Goal: Information Seeking & Learning: Find contact information

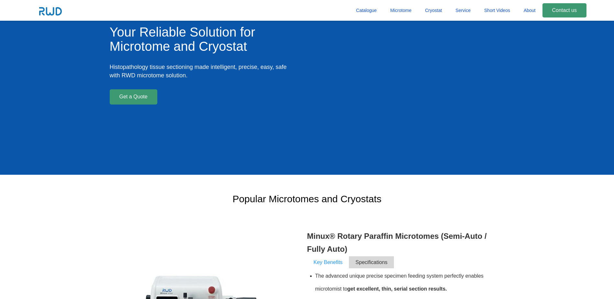
scroll to position [32, 0]
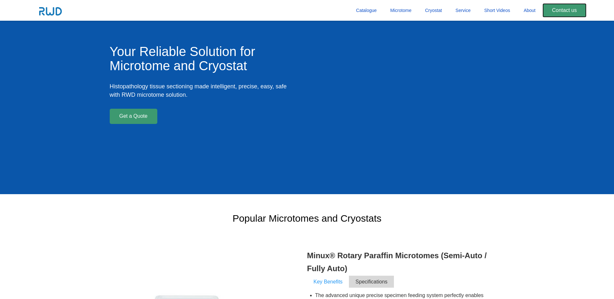
click at [559, 13] on link "Contact us" at bounding box center [565, 10] width 44 height 14
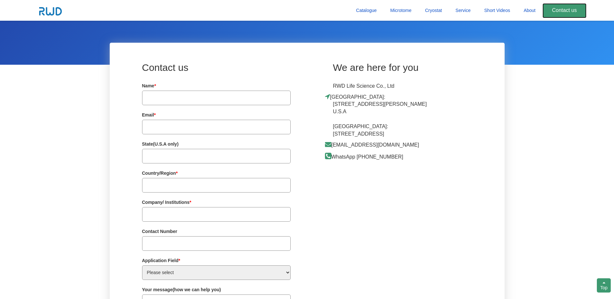
scroll to position [1619, 0]
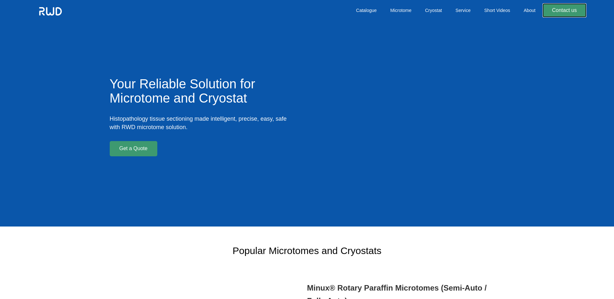
click at [554, 11] on link "Contact us" at bounding box center [565, 10] width 44 height 14
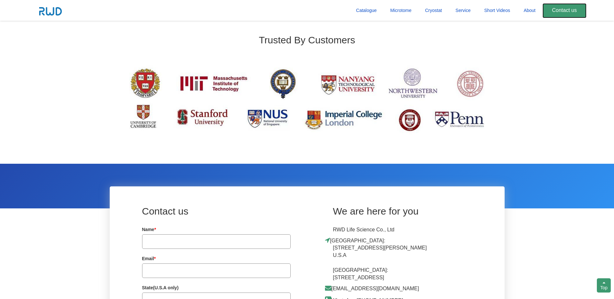
scroll to position [1619, 0]
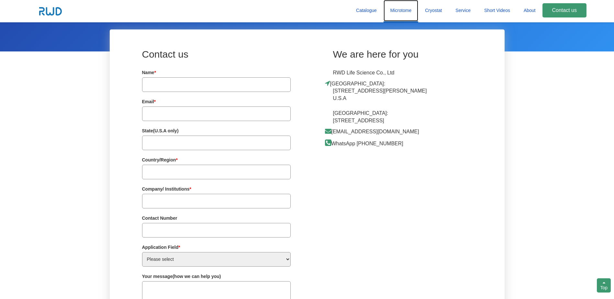
click at [394, 10] on link "Microtome" at bounding box center [401, 10] width 35 height 21
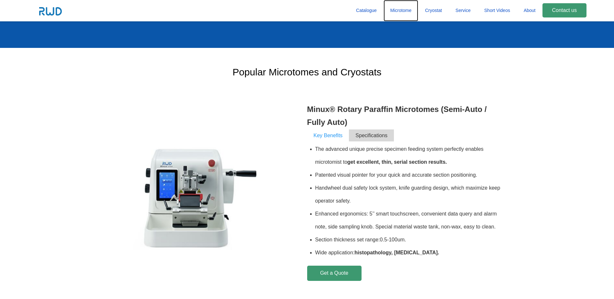
scroll to position [194, 0]
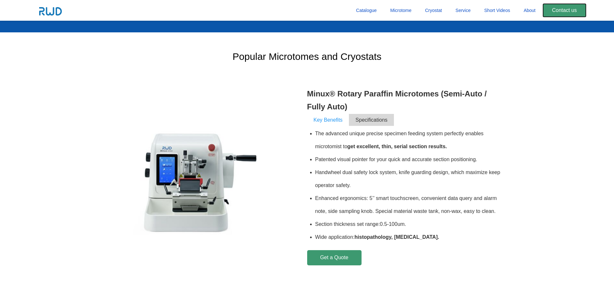
click at [554, 11] on link "Contact us" at bounding box center [565, 10] width 44 height 14
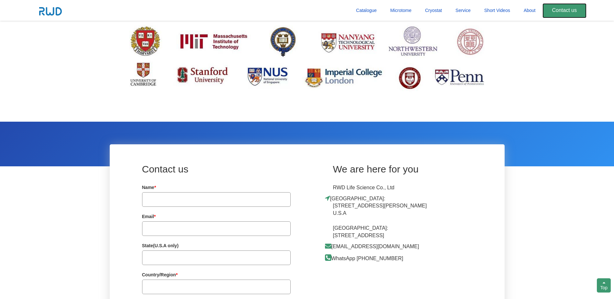
scroll to position [1619, 0]
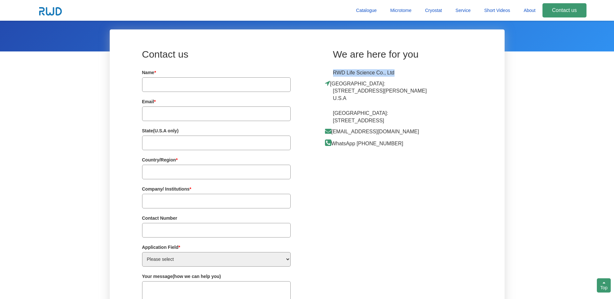
drag, startPoint x: 327, startPoint y: 63, endPoint x: 400, endPoint y: 63, distance: 73.5
click at [400, 63] on div "We are here for you RWD Life Science Co., Ltd [GEOGRAPHIC_DATA]: [STREET_ADDRES…" at bounding box center [405, 96] width 197 height 108
copy p "RWD Life Science Co., Ltd"
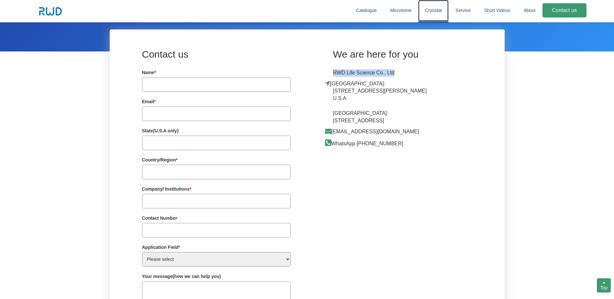
click at [429, 13] on link "Cryostat" at bounding box center [433, 10] width 30 height 21
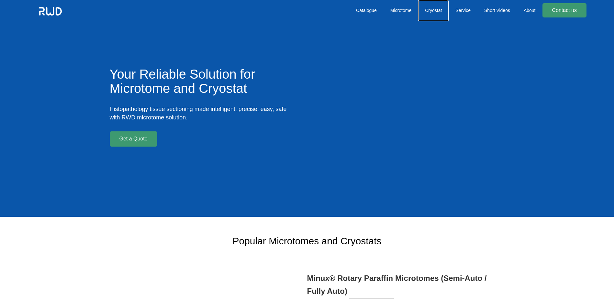
scroll to position [0, 0]
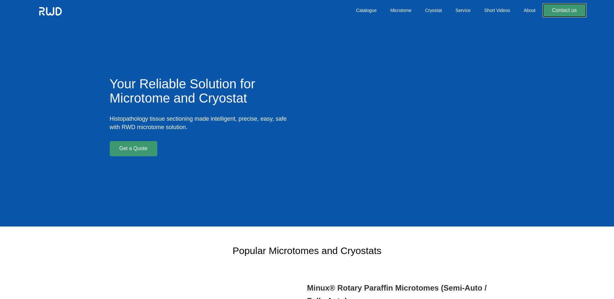
click at [564, 9] on link "Contact us" at bounding box center [565, 10] width 44 height 14
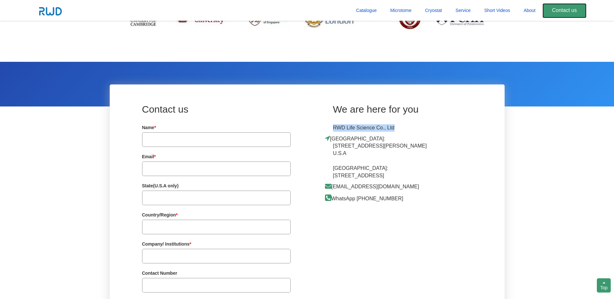
scroll to position [1619, 0]
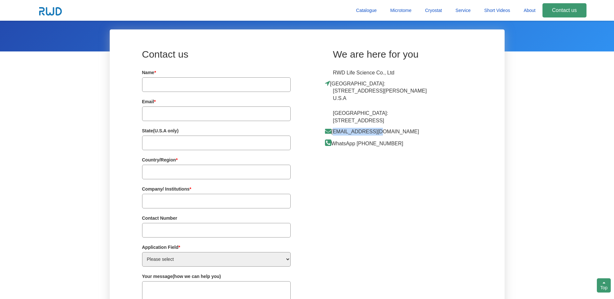
drag, startPoint x: 383, startPoint y: 131, endPoint x: 333, endPoint y: 133, distance: 50.2
click at [333, 133] on p "[EMAIL_ADDRESS][DOMAIN_NAME]" at bounding box center [384, 132] width 103 height 8
copy p "[EMAIL_ADDRESS][DOMAIN_NAME]"
